Goal: Information Seeking & Learning: Learn about a topic

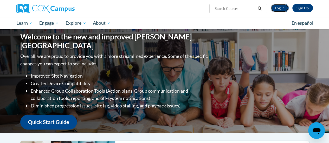
click at [280, 10] on link "Log In" at bounding box center [279, 8] width 18 height 8
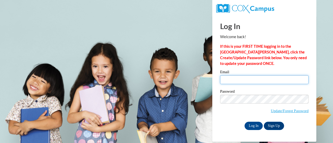
click at [260, 77] on input "Email" at bounding box center [264, 79] width 88 height 9
type input "ruthie.hammelman@muskegonorway.org"
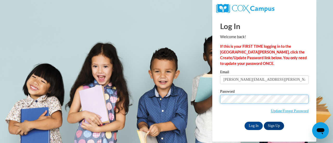
click at [244, 122] on input "Log In" at bounding box center [253, 126] width 18 height 8
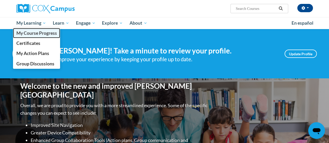
click at [42, 35] on span "My Course Progress" at bounding box center [36, 32] width 41 height 5
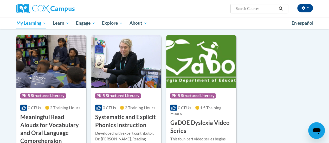
scroll to position [364, 0]
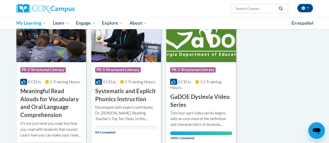
click at [135, 103] on div "More Info Open Developed with expert contributor, Dr. [PERSON_NAME], Reading Te…" at bounding box center [126, 118] width 70 height 30
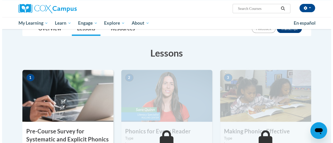
scroll to position [130, 0]
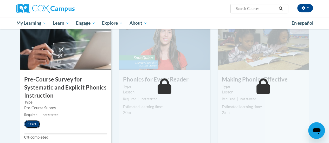
click at [29, 124] on button "Start" at bounding box center [32, 124] width 16 height 8
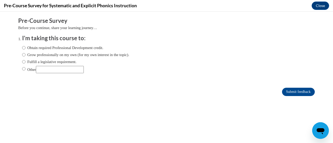
scroll to position [0, 0]
click at [22, 61] on input "Fulfill a legislative requirement." at bounding box center [23, 62] width 3 height 6
radio input "true"
click at [290, 91] on input "Submit feedback" at bounding box center [298, 92] width 33 height 8
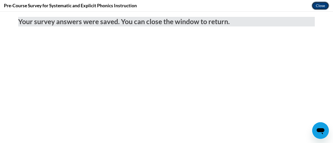
click at [321, 4] on button "Close" at bounding box center [319, 6] width 17 height 8
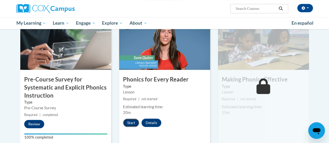
click at [135, 123] on button "Start" at bounding box center [131, 123] width 16 height 8
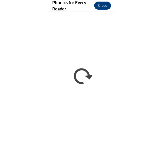
scroll to position [94, 0]
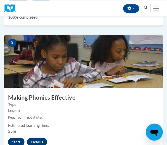
scroll to position [390, 0]
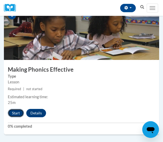
click at [14, 112] on button "Start" at bounding box center [16, 113] width 16 height 8
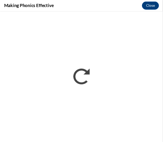
scroll to position [0, 0]
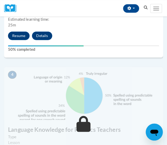
scroll to position [416, 0]
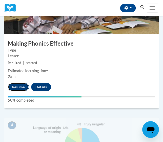
click at [18, 86] on button "Resume" at bounding box center [18, 87] width 21 height 8
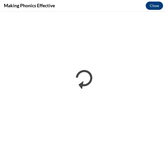
scroll to position [0, 0]
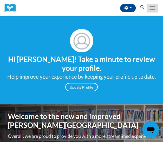
click at [149, 8] on button "Toggle navigation" at bounding box center [152, 8] width 11 height 9
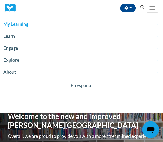
click at [22, 24] on span "My Learning" at bounding box center [81, 24] width 156 height 6
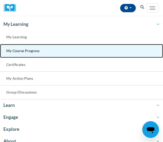
click at [25, 49] on span "My Course Progress" at bounding box center [22, 50] width 33 height 4
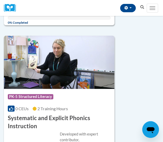
scroll to position [1039, 0]
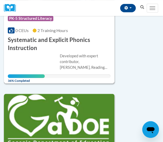
click at [64, 53] on div "Developed with expert contributor, [PERSON_NAME], Reading Teacher's Top Ten Too…" at bounding box center [85, 61] width 51 height 17
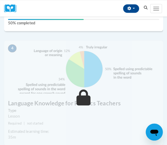
scroll to position [416, 0]
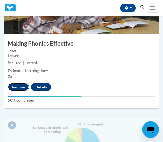
click at [17, 87] on button "Resume" at bounding box center [18, 87] width 21 height 8
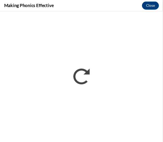
scroll to position [0, 0]
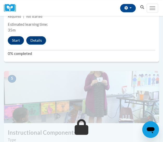
scroll to position [546, 0]
